Goal: Find specific page/section: Find specific page/section

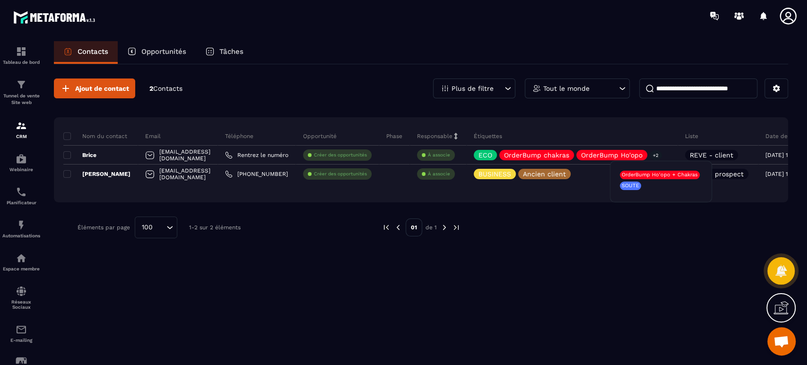
click at [661, 157] on p "+2" at bounding box center [655, 155] width 12 height 10
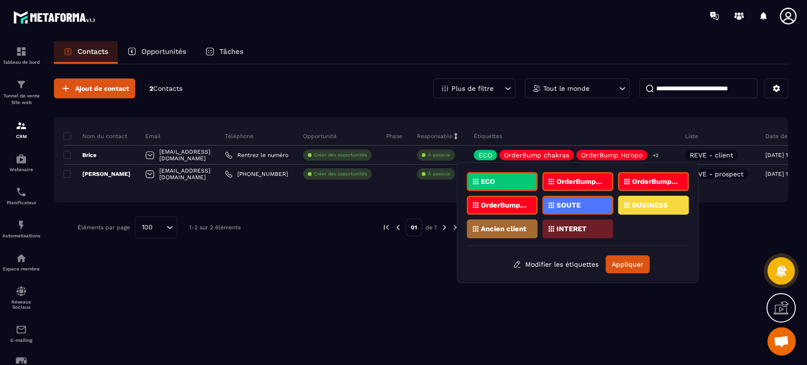
click at [532, 323] on div "Ajout de contact 2 Contacts Plus de filtre Tout le monde Nom du contact Email T…" at bounding box center [421, 213] width 734 height 299
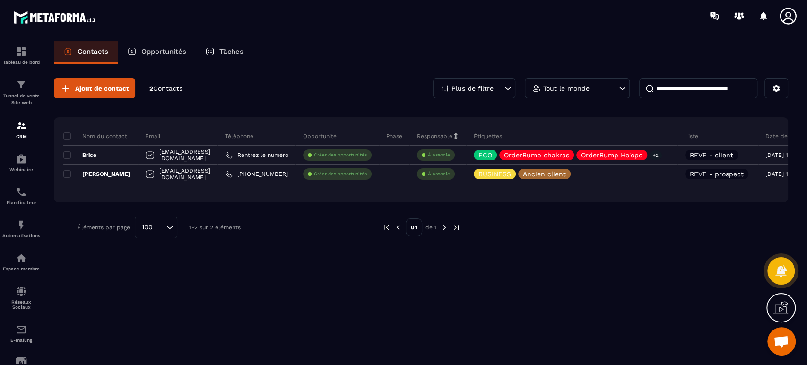
click at [603, 295] on div "Ajout de contact 2 Contacts Plus de filtre Tout le monde Nom du contact Email T…" at bounding box center [421, 213] width 734 height 299
click at [19, 97] on p "Tunnel de vente Site web" at bounding box center [21, 99] width 38 height 13
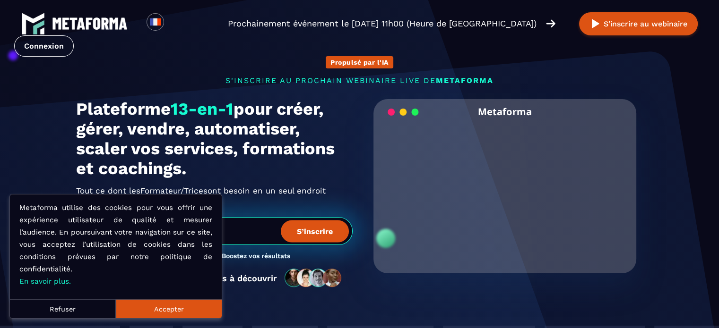
click at [74, 35] on link "Connexion" at bounding box center [44, 45] width 60 height 21
